Goal: Task Accomplishment & Management: Complete application form

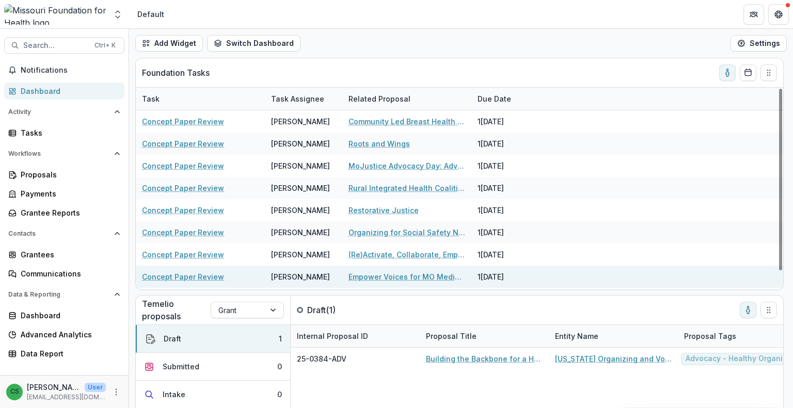
scroll to position [20, 0]
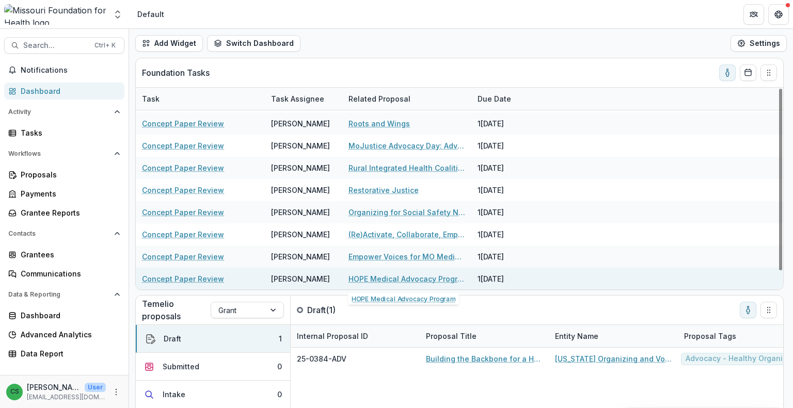
click at [396, 280] on link "HOPE Medical Advocacy Program" at bounding box center [406, 279] width 117 height 11
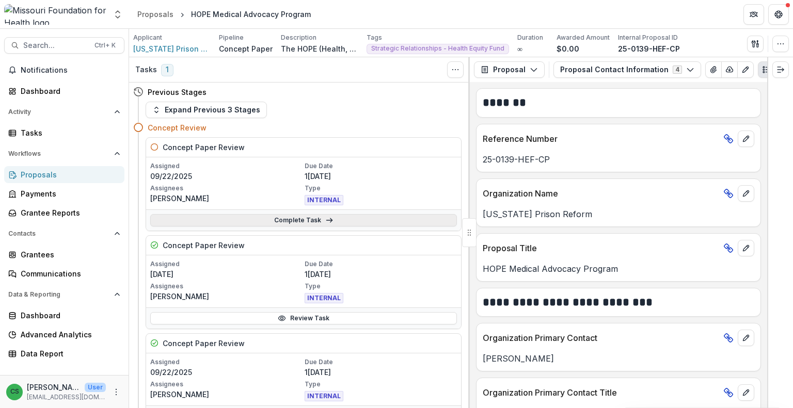
click at [249, 220] on link "Complete Task" at bounding box center [303, 220] width 307 height 12
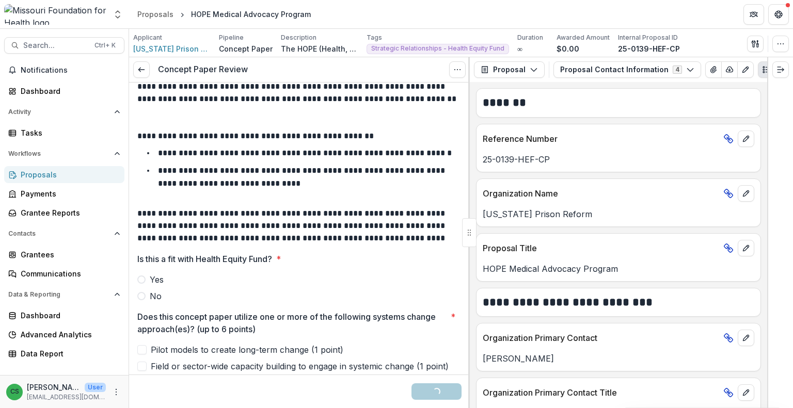
scroll to position [52, 0]
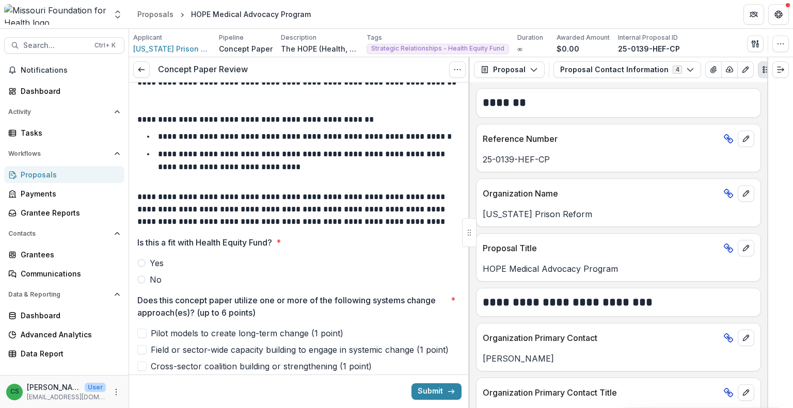
click at [167, 268] on label "Yes" at bounding box center [299, 263] width 324 height 12
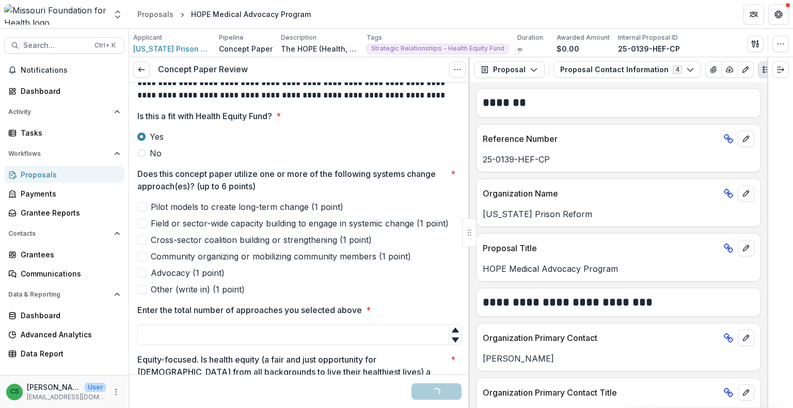
scroll to position [206, 0]
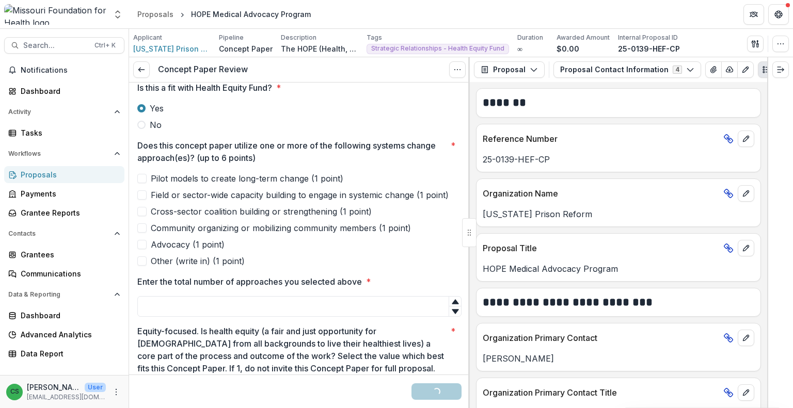
click at [211, 194] on span "Field or sector-wide capacity building to engage in systemic change (1 point)" at bounding box center [300, 195] width 298 height 12
click at [208, 211] on span "Cross-sector coalition building or strengthening (1 point)" at bounding box center [261, 211] width 221 height 12
click at [207, 236] on div "Pilot models to create long-term change (1 point) Field or sector-wide capacity…" at bounding box center [299, 219] width 324 height 95
click at [201, 248] on span "Advocacy (1 point)" at bounding box center [188, 244] width 74 height 12
click at [206, 229] on span "Community organizing or mobilizing community members (1 point)" at bounding box center [281, 228] width 260 height 12
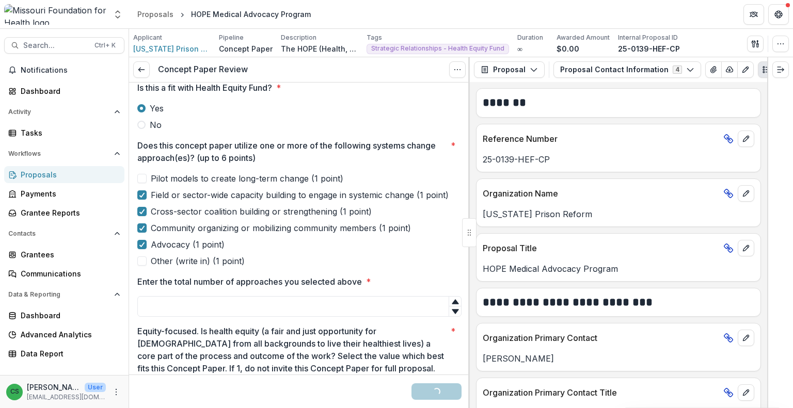
click at [208, 206] on span "Cross-sector coalition building or strengthening (1 point)" at bounding box center [261, 211] width 221 height 12
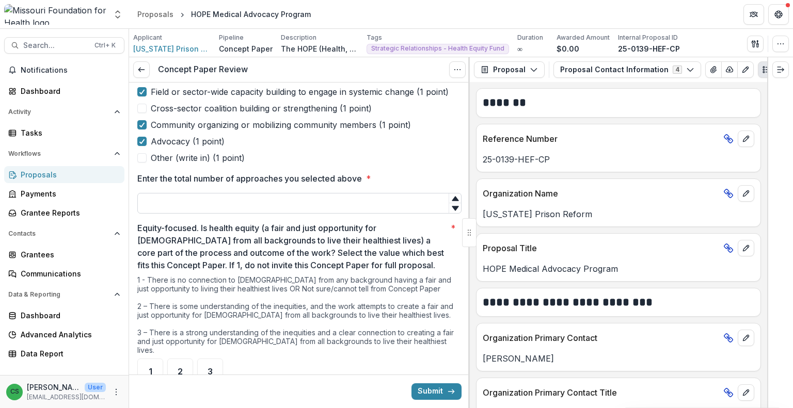
click at [226, 204] on input "Enter the total number of approaches you selected above *" at bounding box center [299, 203] width 324 height 21
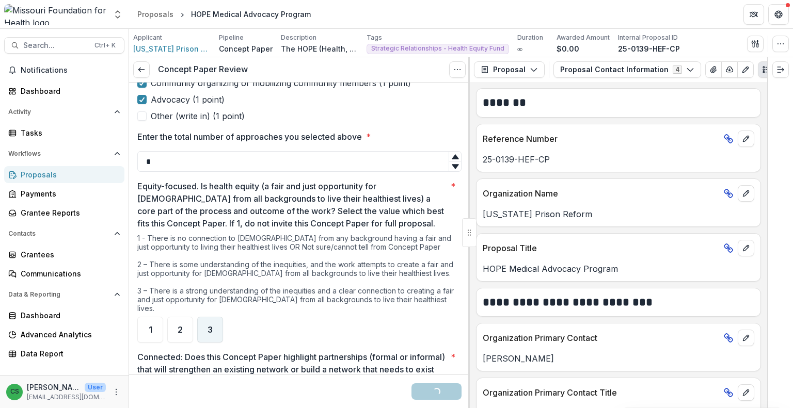
scroll to position [413, 0]
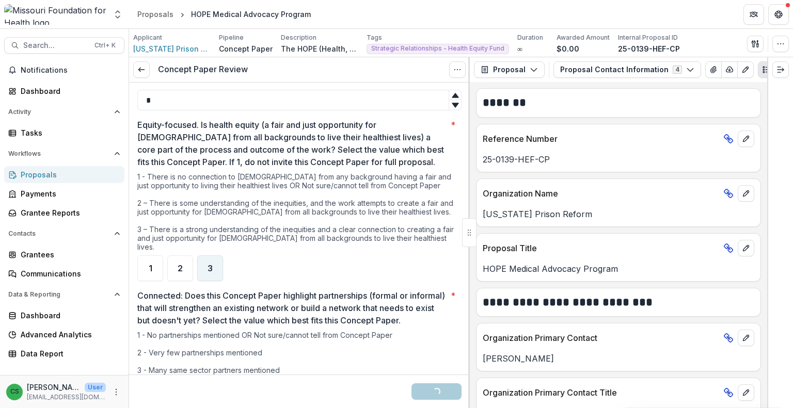
type input "*"
click at [217, 255] on div "3" at bounding box center [210, 268] width 26 height 26
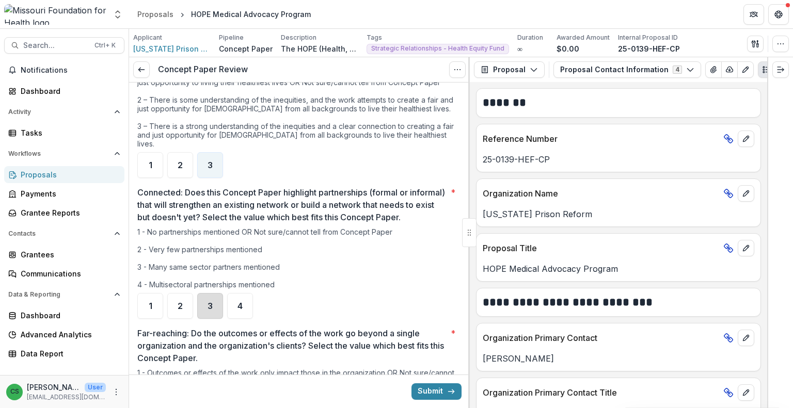
click at [214, 307] on div "3" at bounding box center [210, 306] width 26 height 26
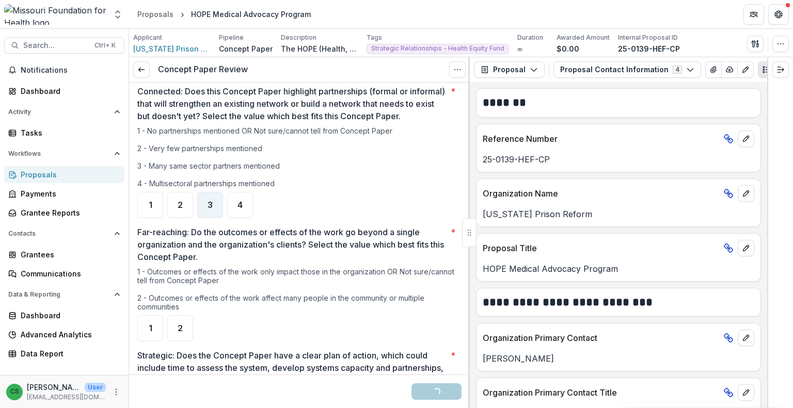
scroll to position [619, 0]
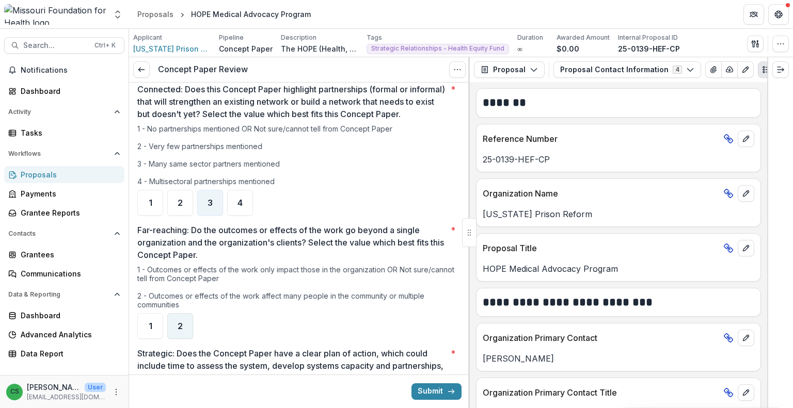
click at [186, 325] on div "2" at bounding box center [180, 326] width 26 height 26
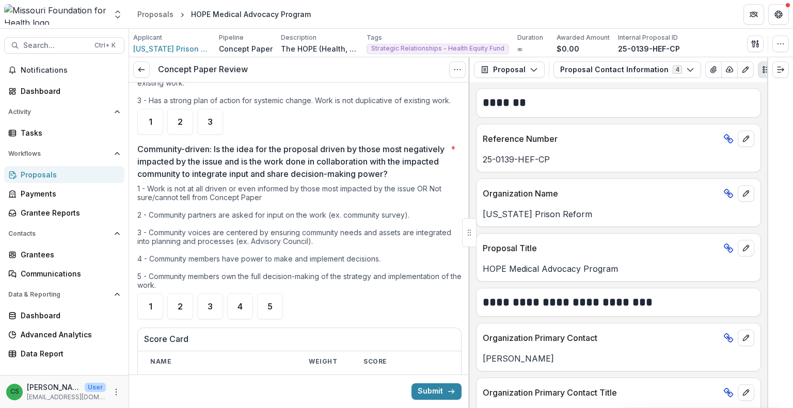
scroll to position [981, 0]
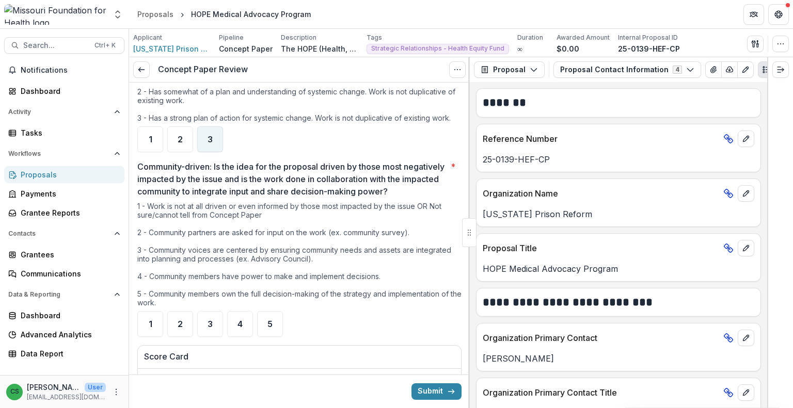
click at [208, 143] on span "3" at bounding box center [209, 139] width 5 height 8
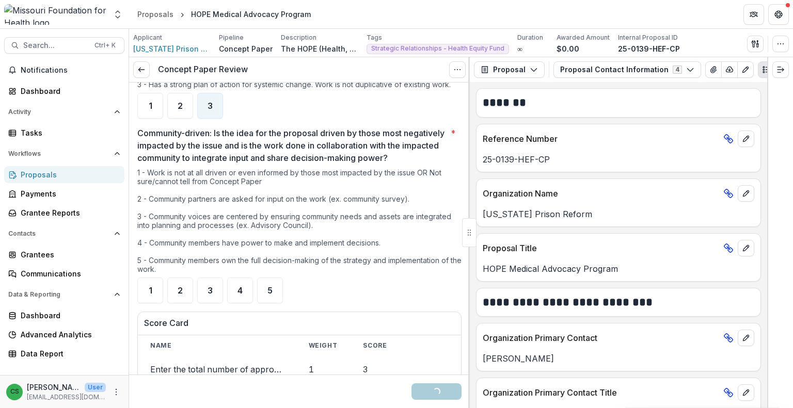
scroll to position [1032, 0]
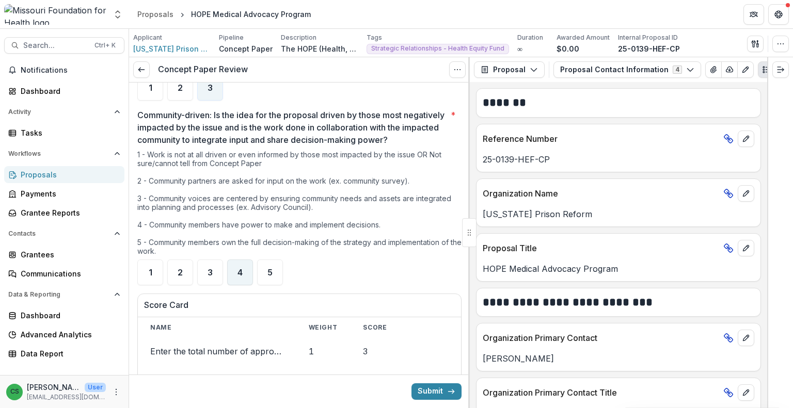
click at [240, 285] on div "4" at bounding box center [240, 273] width 26 height 26
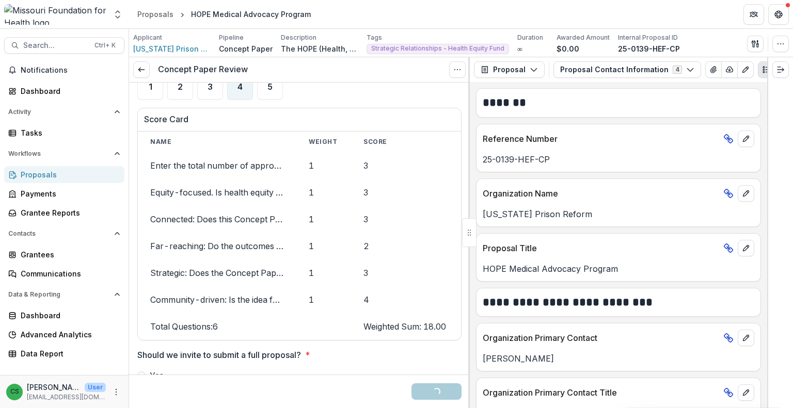
scroll to position [1290, 0]
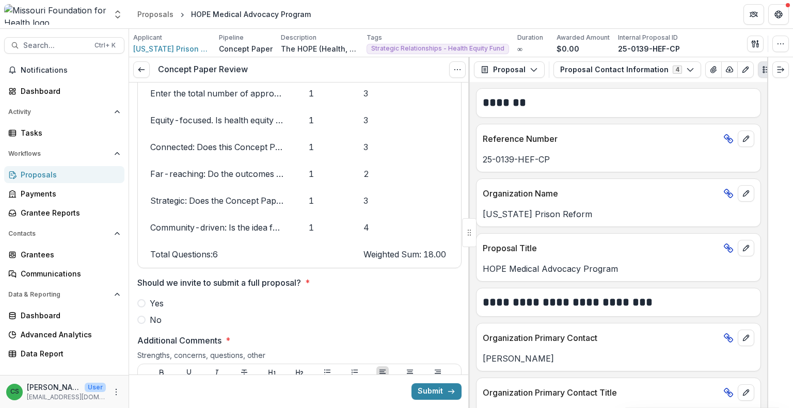
click at [151, 310] on span "Yes" at bounding box center [157, 303] width 14 height 12
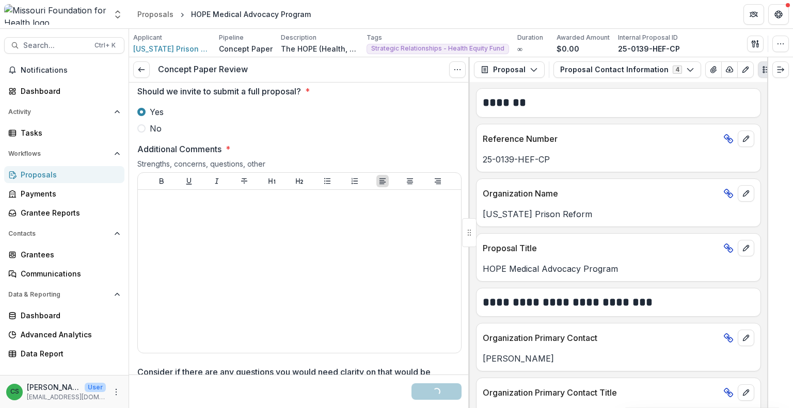
scroll to position [1497, 0]
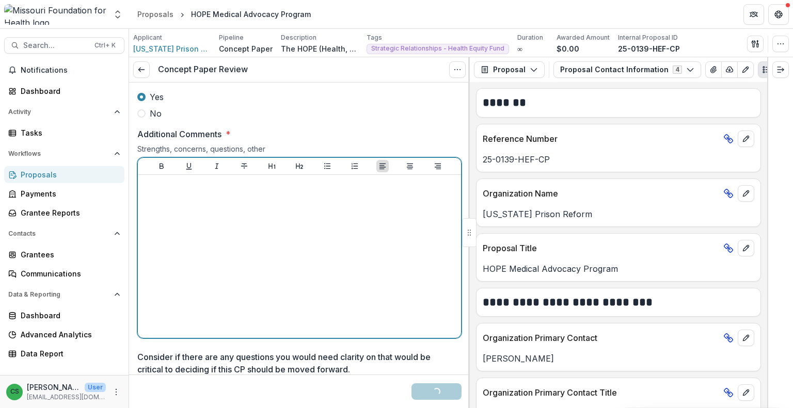
click at [240, 264] on div at bounding box center [299, 256] width 315 height 155
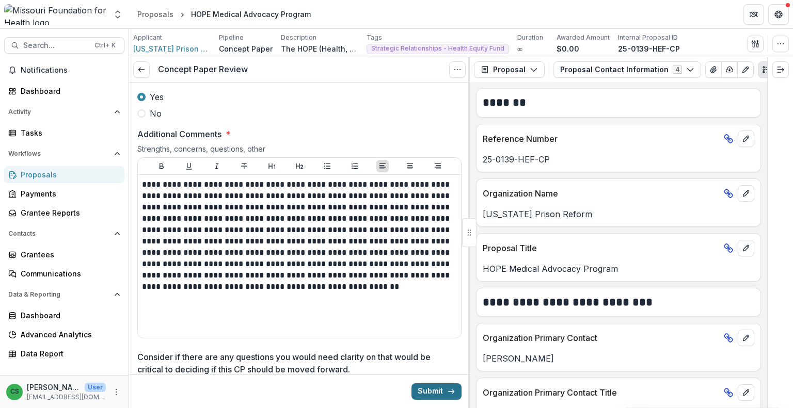
click at [423, 386] on button "Submit" at bounding box center [436, 391] width 50 height 17
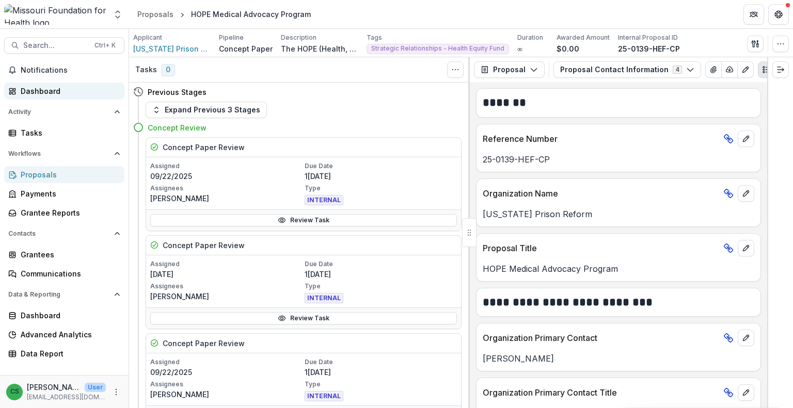
click at [53, 87] on div "Dashboard" at bounding box center [68, 91] width 95 height 11
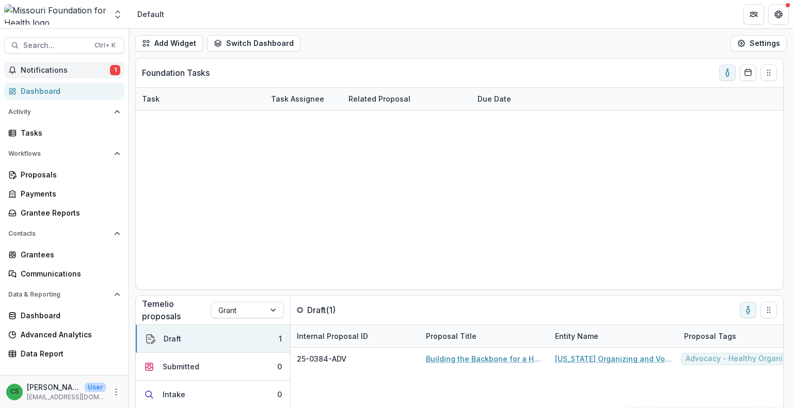
click at [50, 71] on span "Notifications" at bounding box center [65, 70] width 89 height 9
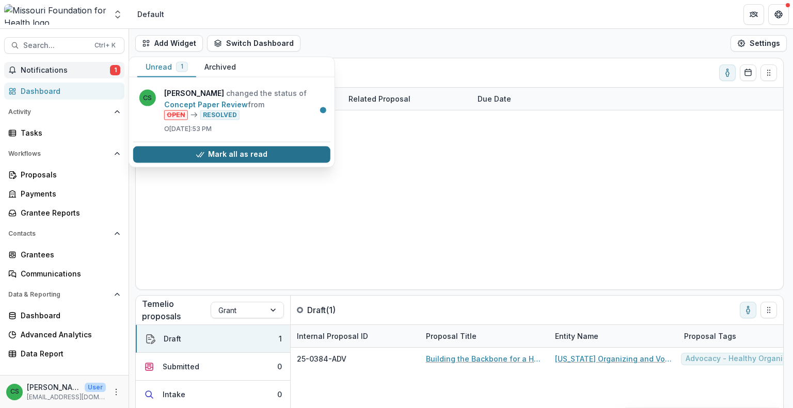
click at [297, 155] on button "Mark all as read" at bounding box center [231, 154] width 197 height 17
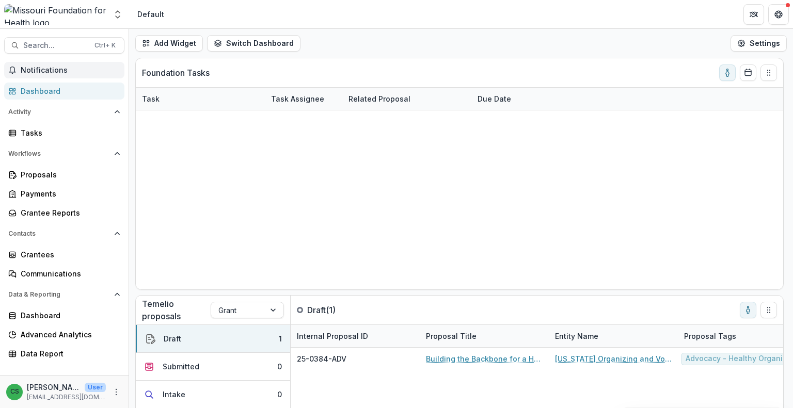
click at [386, 47] on div "Add Widget Switch Dashboard Default DLS Dashboard New Dashboard Settings" at bounding box center [461, 43] width 664 height 29
click at [65, 47] on span "Search..." at bounding box center [55, 45] width 65 height 9
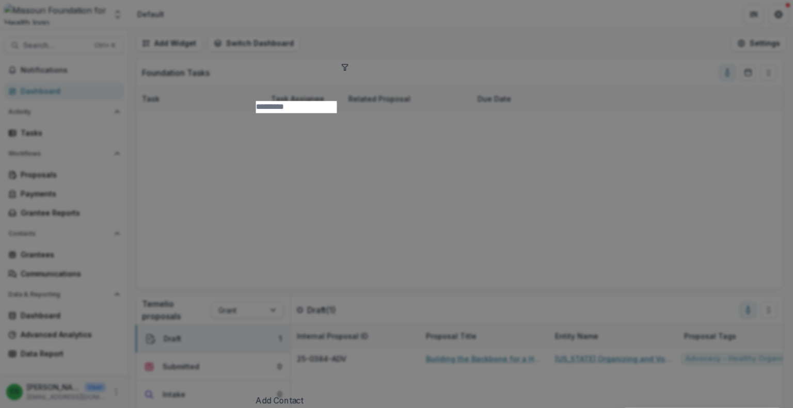
click at [45, 134] on div "Add Contact New Proposal New Board Document Template New Collection Get Help Us…" at bounding box center [396, 204] width 793 height 408
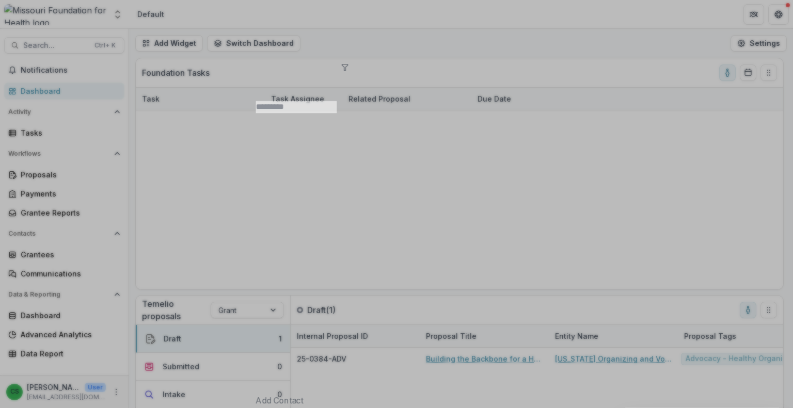
click at [642, 30] on div "Add Contact New Proposal New Board Document Template New Collection Get Help Us…" at bounding box center [396, 204] width 793 height 408
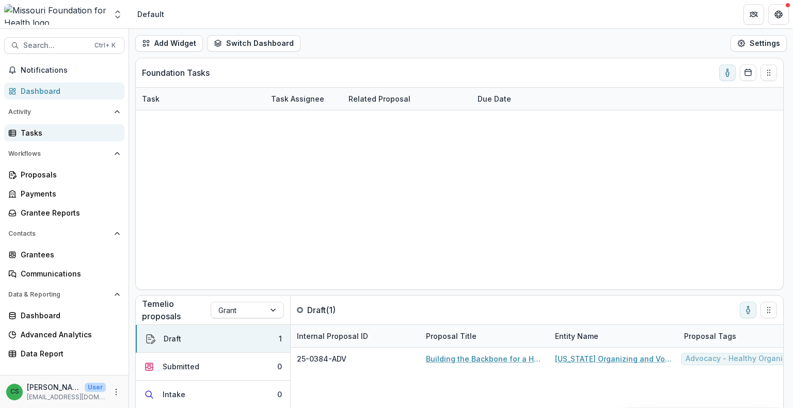
click at [55, 129] on div "Tasks" at bounding box center [68, 132] width 95 height 11
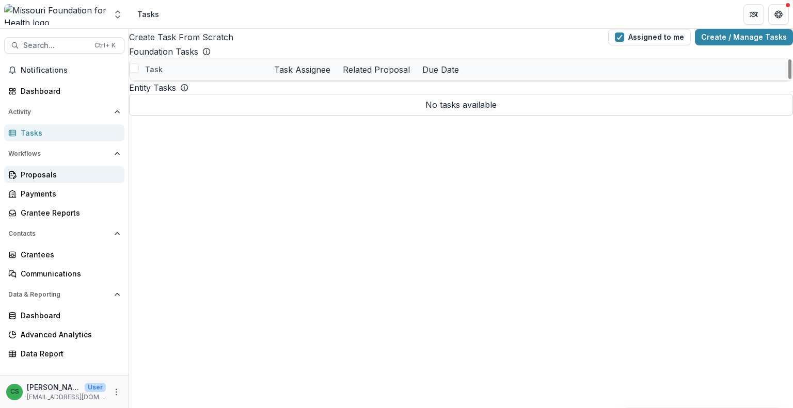
click at [65, 178] on div "Proposals" at bounding box center [68, 174] width 95 height 11
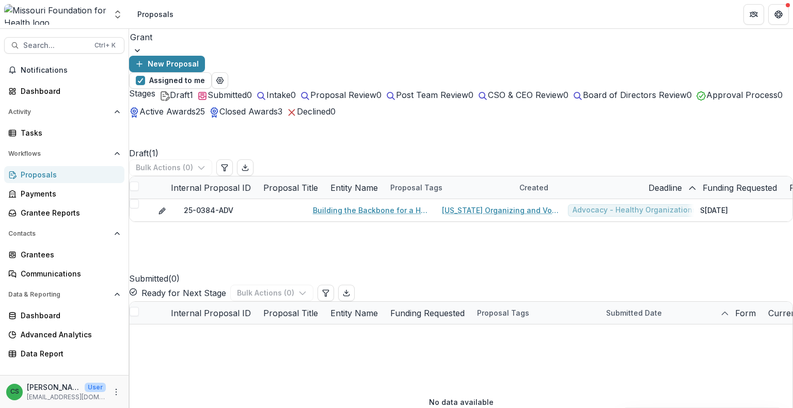
click at [197, 39] on div at bounding box center [461, 37] width 662 height 14
click at [466, 56] on div "New Proposal" at bounding box center [461, 64] width 664 height 17
click at [145, 76] on span "button" at bounding box center [140, 80] width 9 height 9
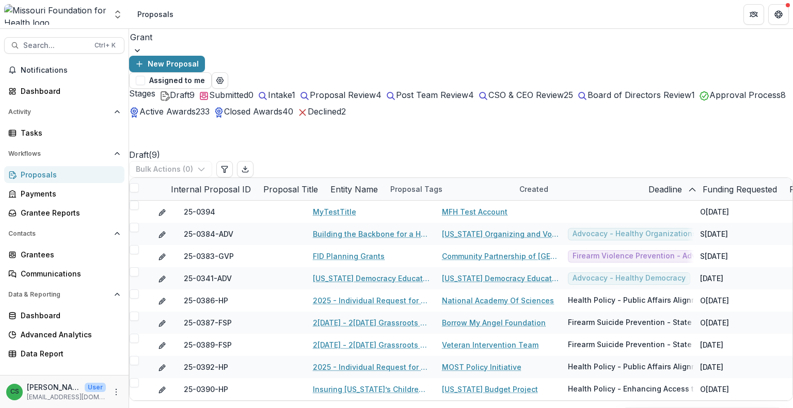
click at [307, 92] on circle "button" at bounding box center [304, 95] width 6 height 6
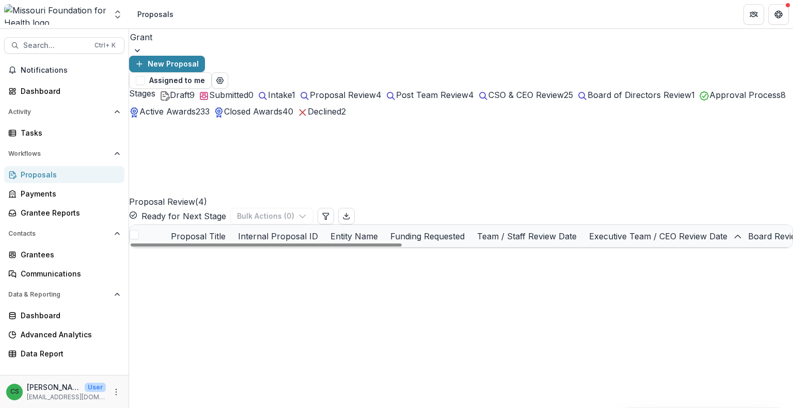
click at [230, 298] on link "TRANSforming ID Access: Growing Capacity to Defend & Expand Gender Marker Chang…" at bounding box center [248, 303] width 104 height 11
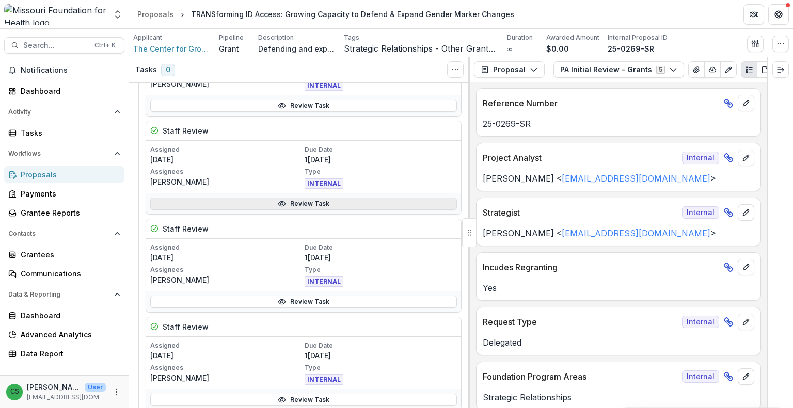
scroll to position [52, 0]
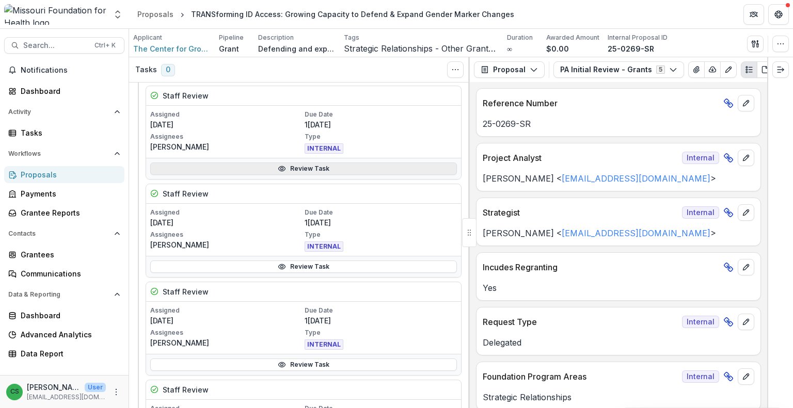
click at [297, 167] on link "Review Task" at bounding box center [303, 169] width 307 height 12
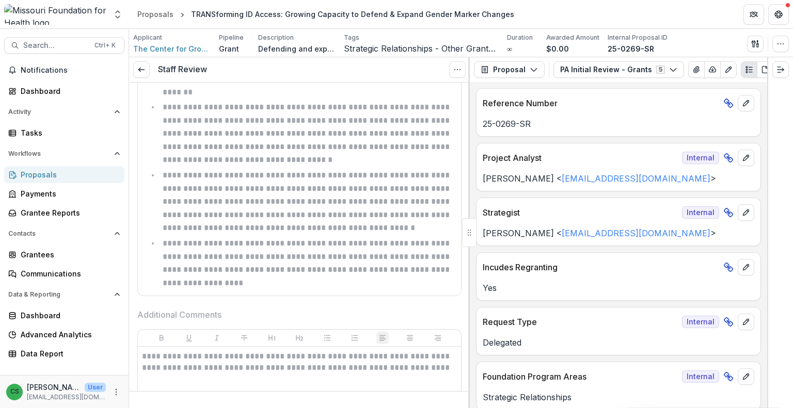
scroll to position [500, 0]
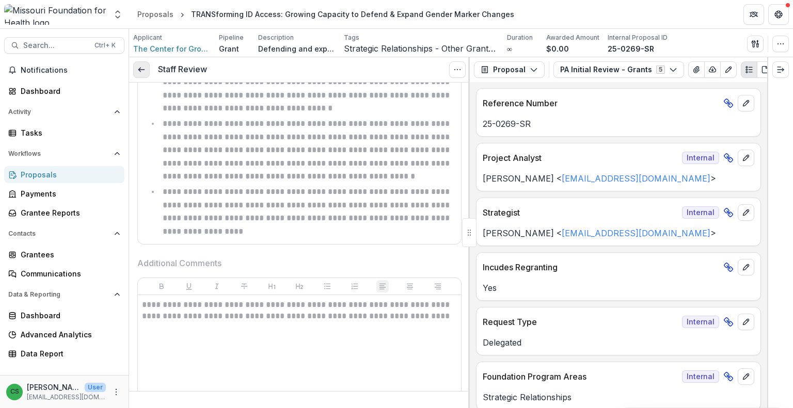
click at [148, 67] on link at bounding box center [141, 69] width 17 height 17
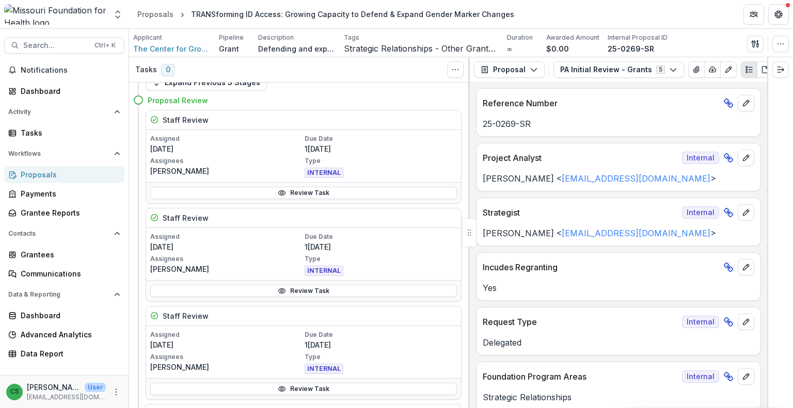
scroll to position [52, 0]
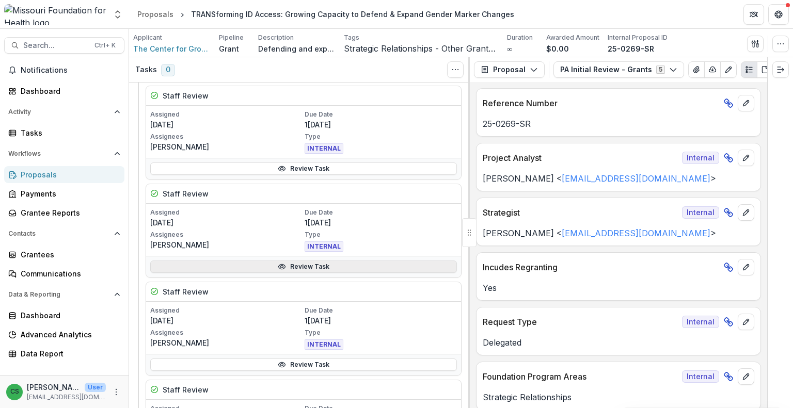
click at [303, 270] on link "Review Task" at bounding box center [303, 267] width 307 height 12
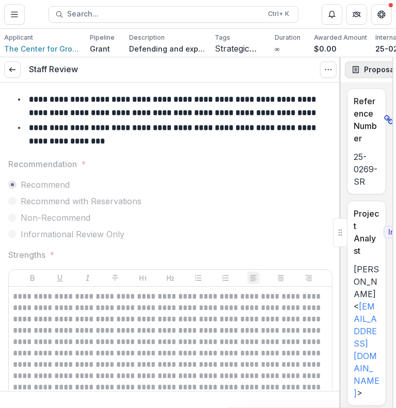
click at [360, 76] on button "Proposal" at bounding box center [380, 69] width 71 height 17
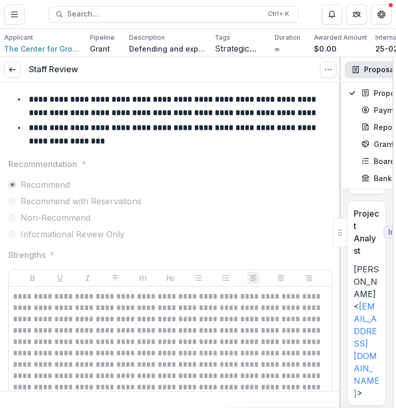
click at [372, 76] on button "Proposal" at bounding box center [380, 69] width 71 height 17
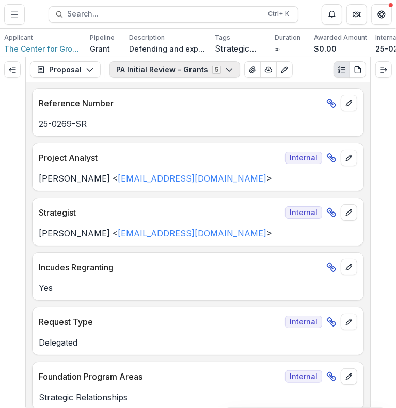
click at [176, 78] on button "PA Initial Review - Grants 5" at bounding box center [174, 69] width 131 height 17
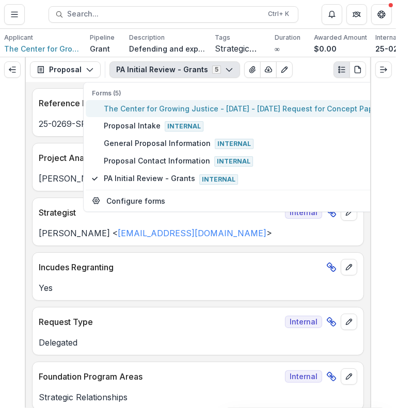
click at [173, 113] on span "The Center for Growing Justice - [DATE] - [DATE] Request for Concept Papers" at bounding box center [244, 108] width 281 height 11
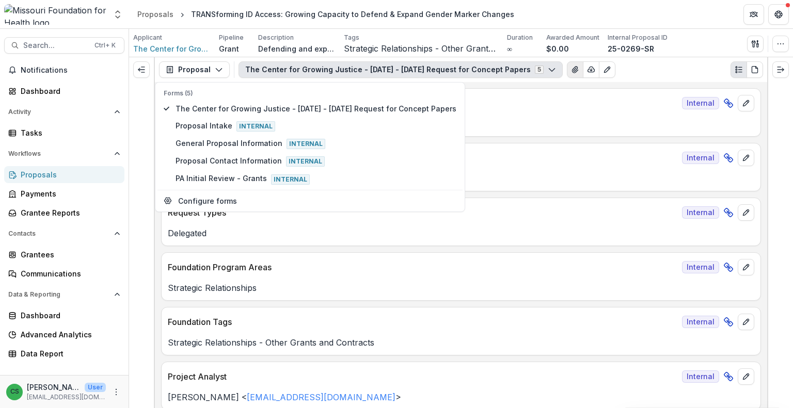
click at [572, 72] on icon "View Attached Files" at bounding box center [575, 70] width 6 height 6
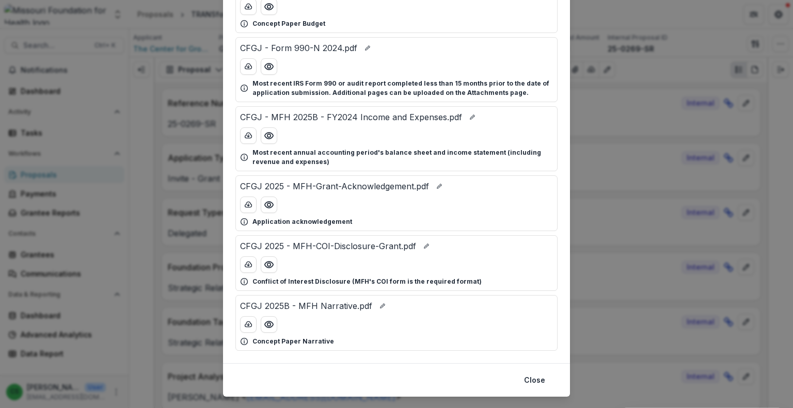
scroll to position [103, 0]
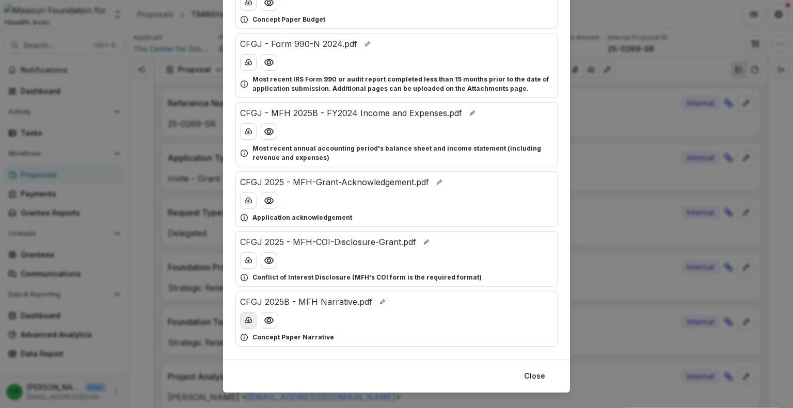
click at [246, 322] on icon "download-button" at bounding box center [248, 319] width 7 height 5
click at [539, 374] on button "Close" at bounding box center [535, 376] width 34 height 17
